Goal: Navigation & Orientation: Find specific page/section

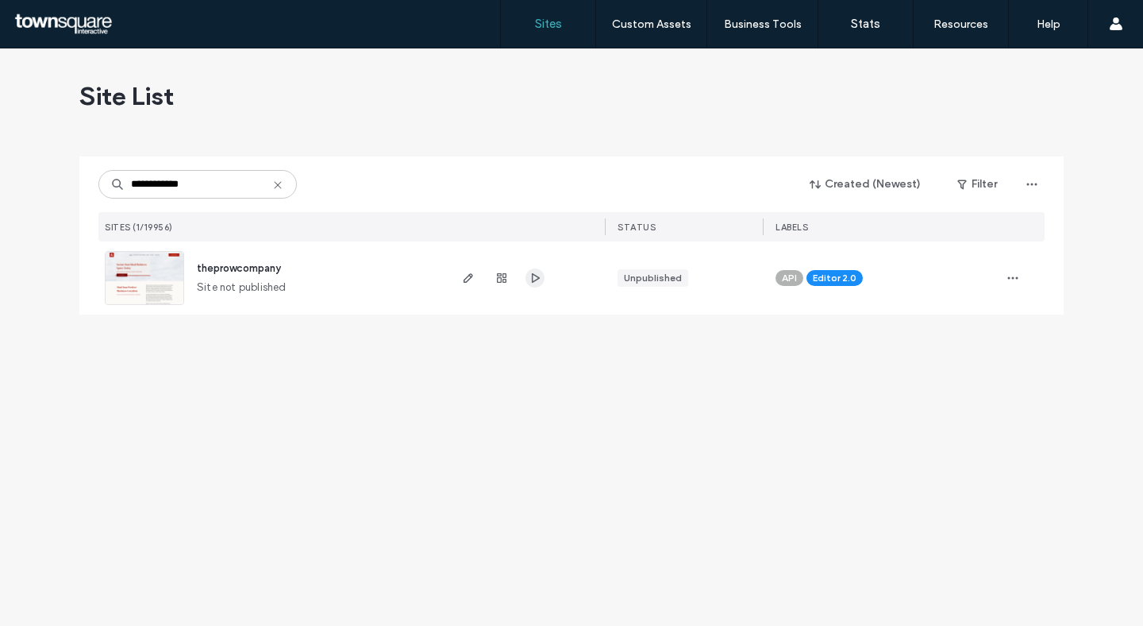
type input "**********"
click at [529, 280] on icon "button" at bounding box center [535, 277] width 13 height 13
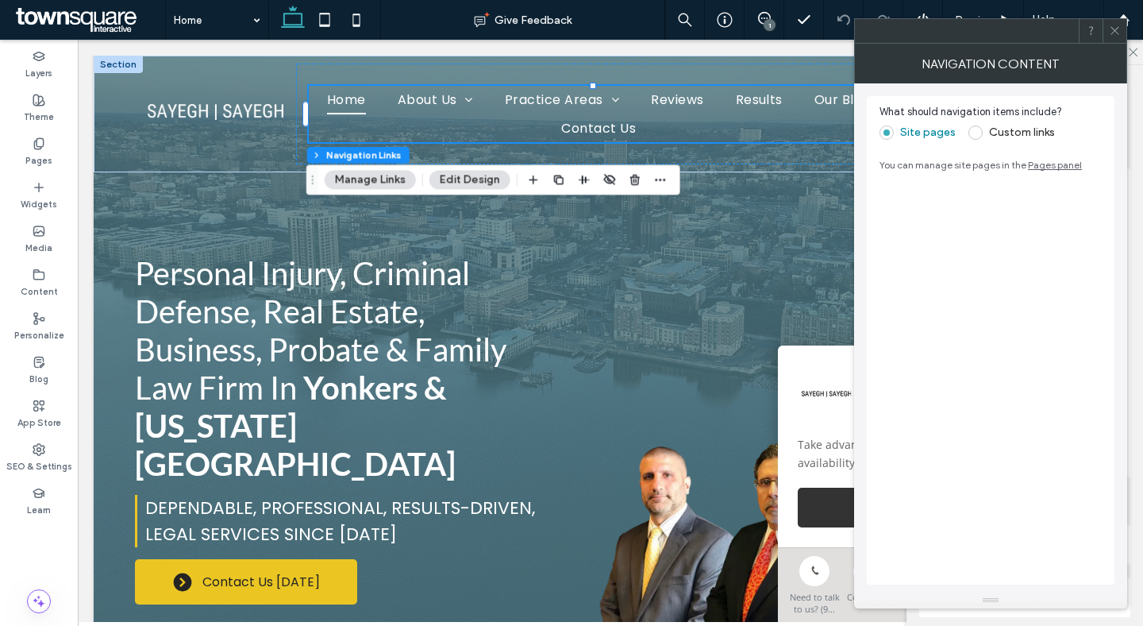
click at [1111, 32] on icon at bounding box center [1115, 31] width 12 height 12
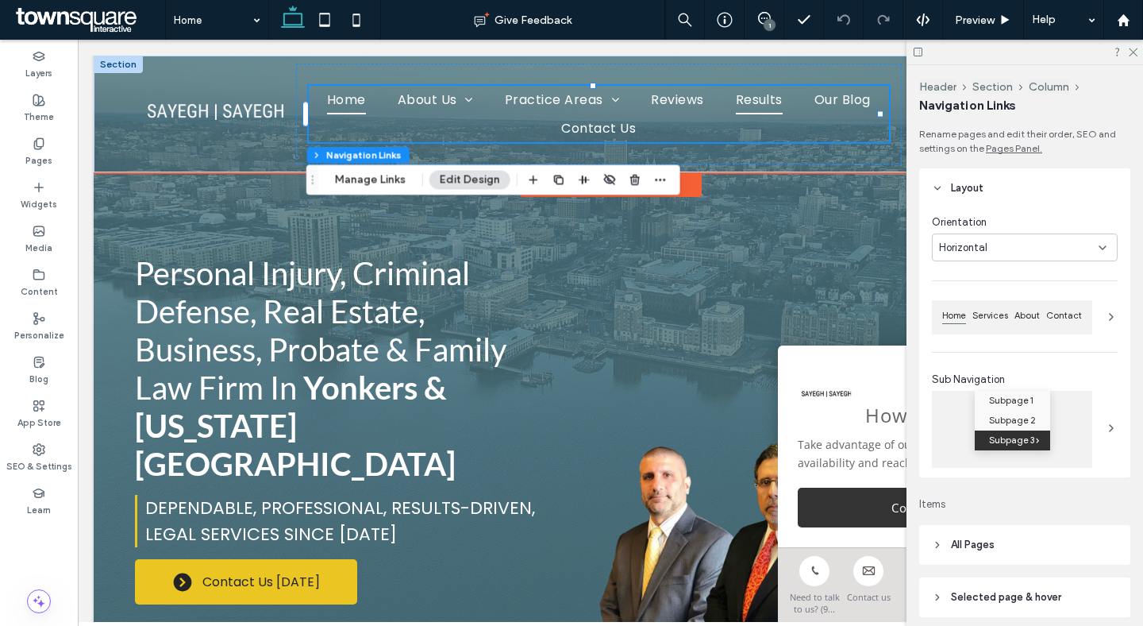
click at [783, 104] on span "Results" at bounding box center [759, 100] width 47 height 28
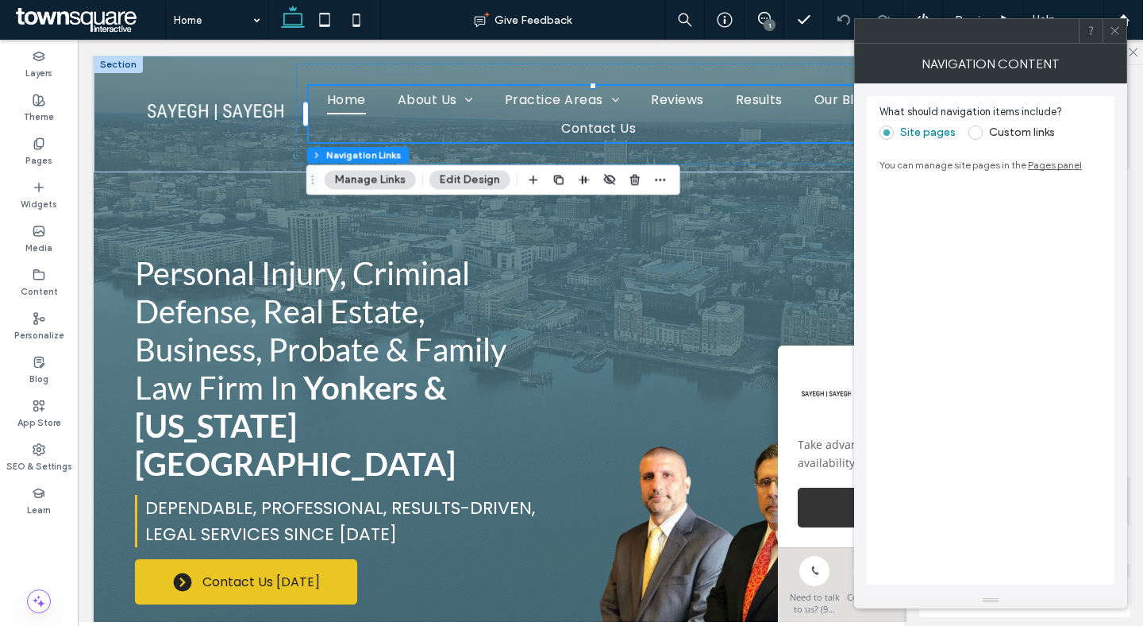
click at [975, 134] on span at bounding box center [975, 132] width 14 height 14
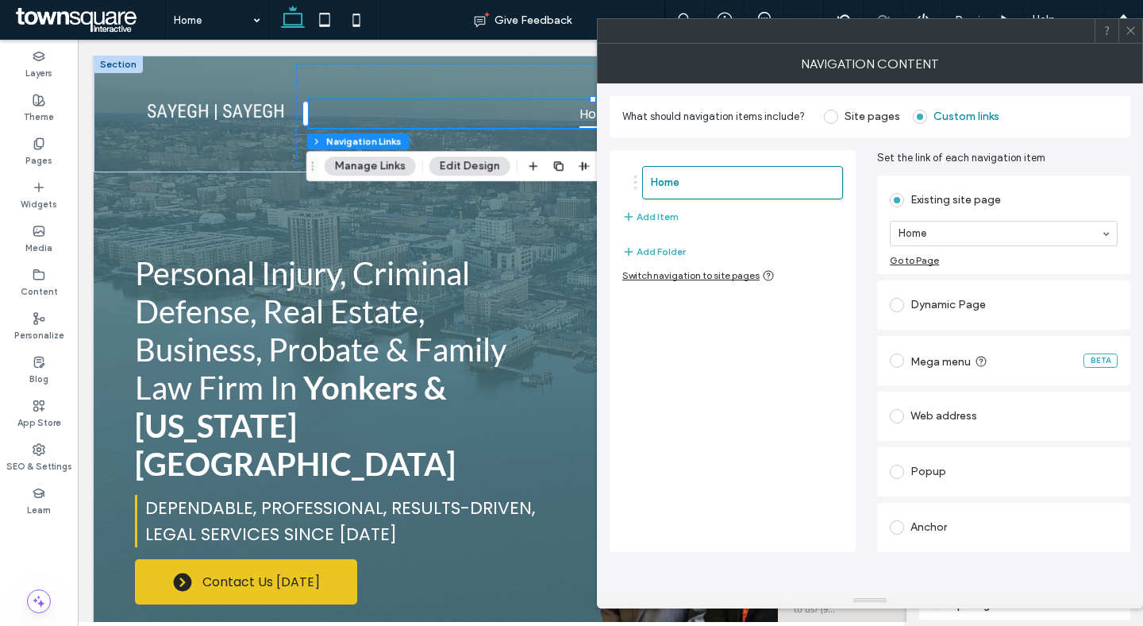
click at [670, 281] on div "Home Add Item Add Folder Switch navigation to site pages" at bounding box center [733, 351] width 246 height 402
click at [680, 277] on div "Switch navigation to site pages" at bounding box center [698, 275] width 152 height 13
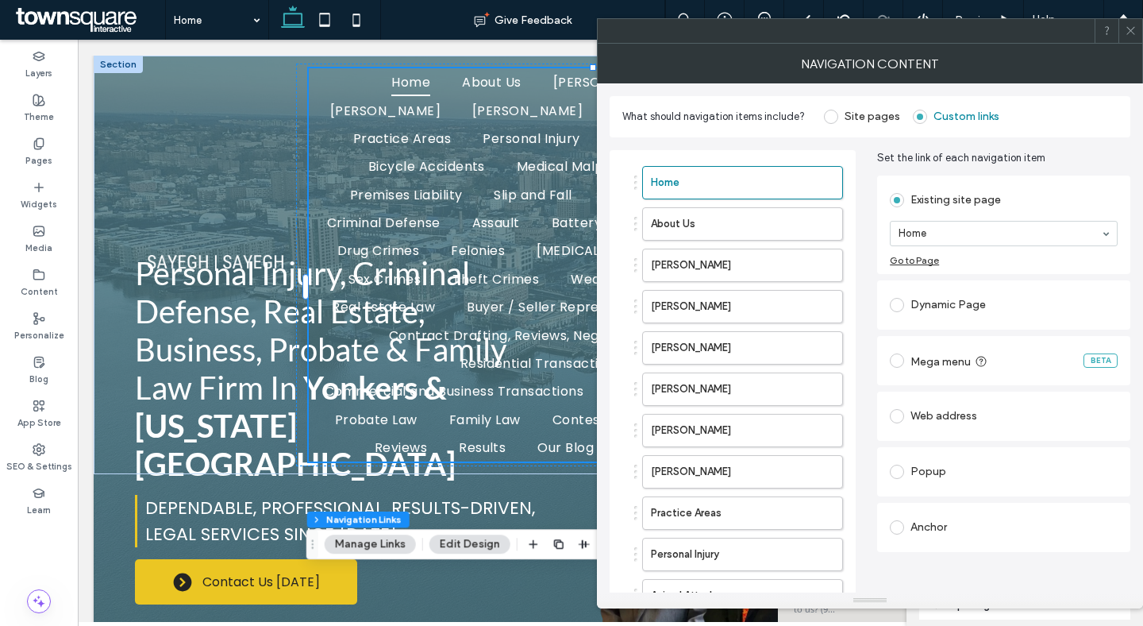
click at [826, 110] on span at bounding box center [831, 117] width 14 height 14
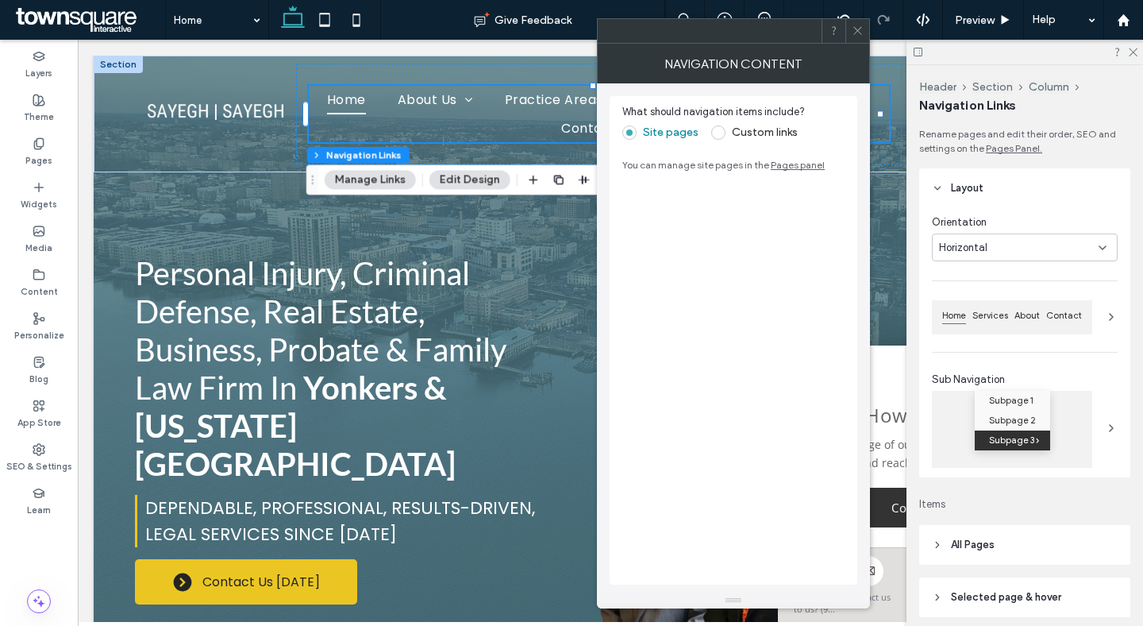
click at [784, 164] on link "Pages panel" at bounding box center [798, 165] width 54 height 12
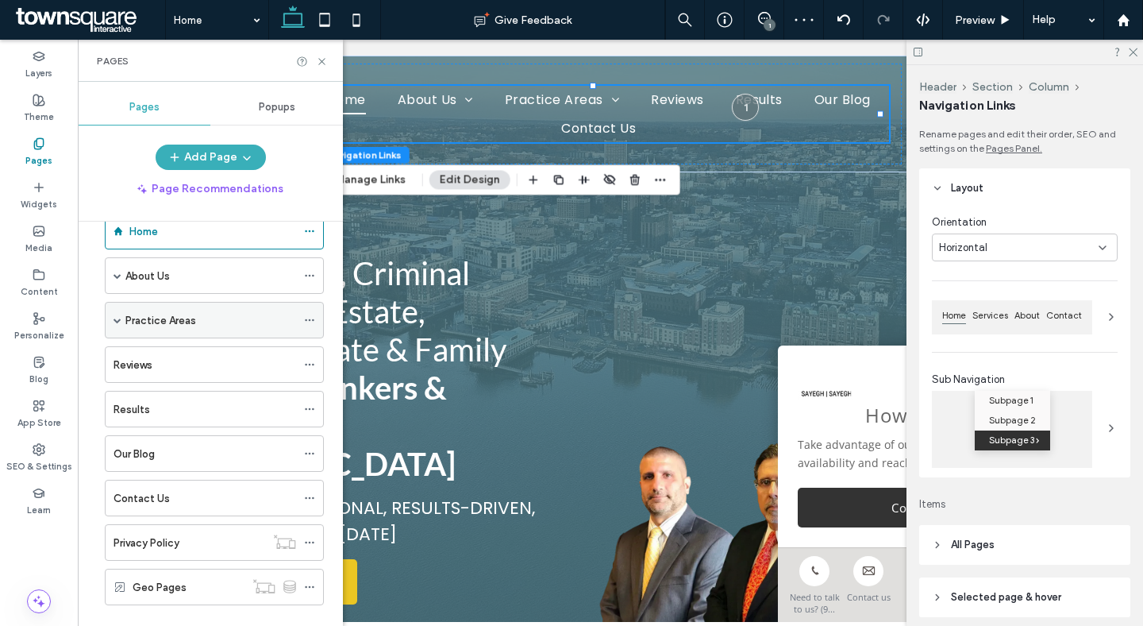
scroll to position [63, 0]
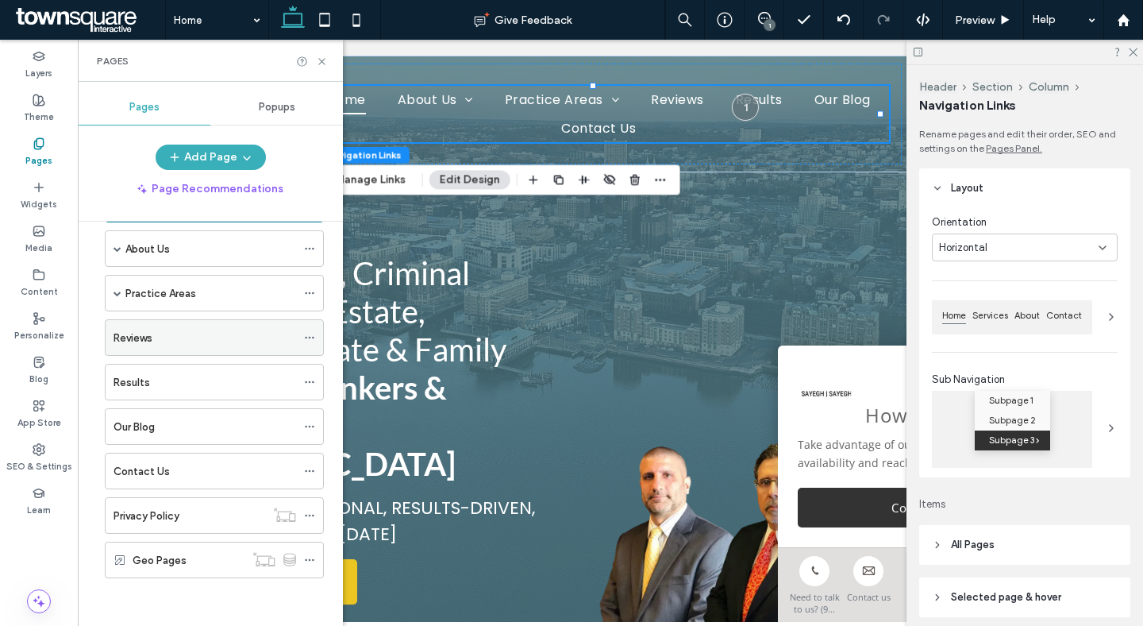
click at [304, 342] on icon at bounding box center [309, 337] width 11 height 11
click at [738, 117] on div at bounding box center [745, 106] width 29 height 29
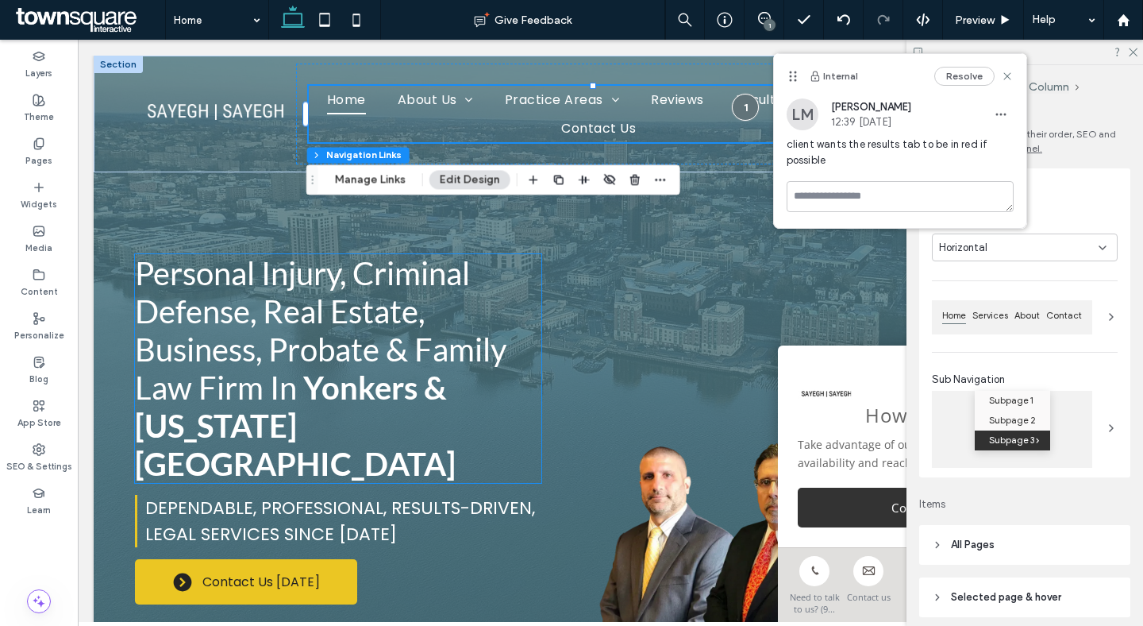
click at [503, 268] on h1 "Personal Injury, Criminal Defense, Real Estate, Business, Probate & Family Law …" at bounding box center [338, 368] width 406 height 229
